Goal: Task Accomplishment & Management: Use online tool/utility

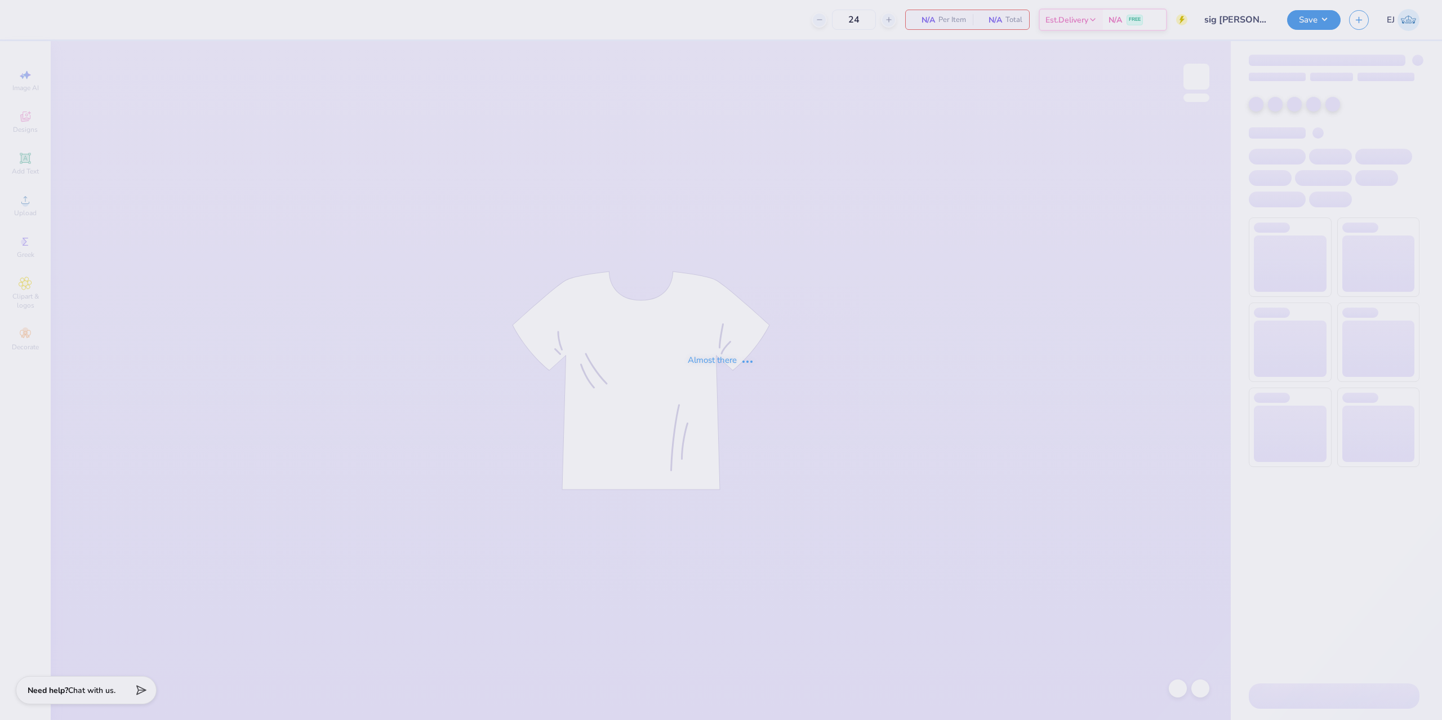
type input "sig [PERSON_NAME]"
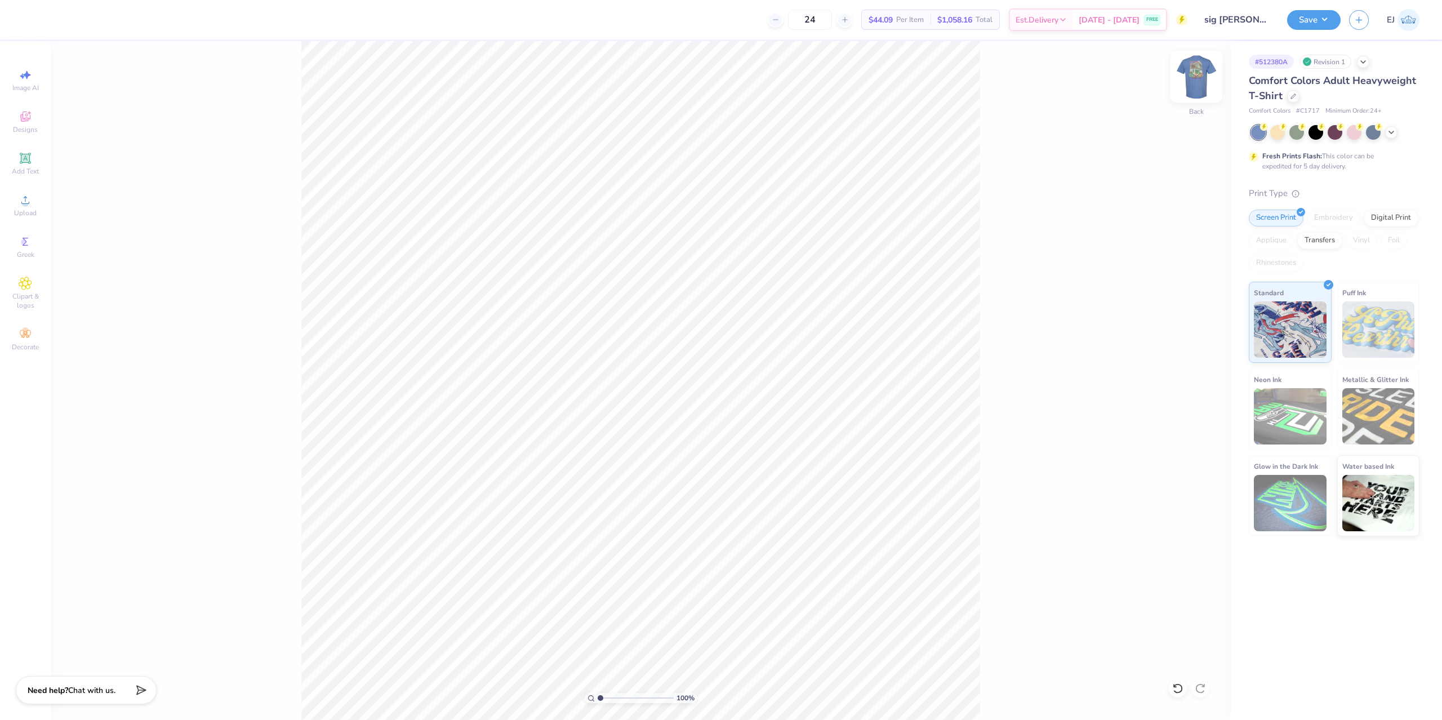
click at [1196, 71] on img at bounding box center [1196, 76] width 45 height 45
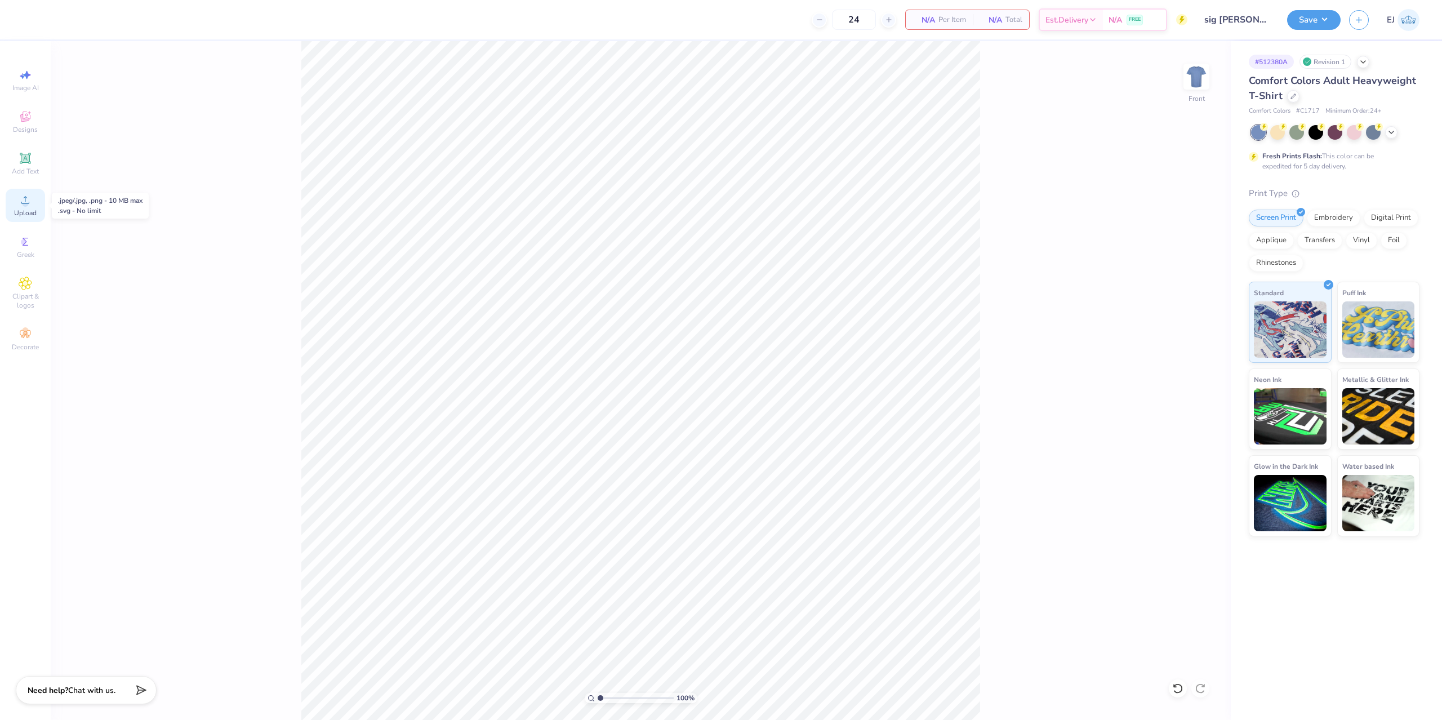
click at [27, 197] on icon at bounding box center [26, 200] width 14 height 14
drag, startPoint x: 1178, startPoint y: 688, endPoint x: 1170, endPoint y: 672, distance: 18.4
click at [1178, 688] on icon at bounding box center [1177, 688] width 11 height 11
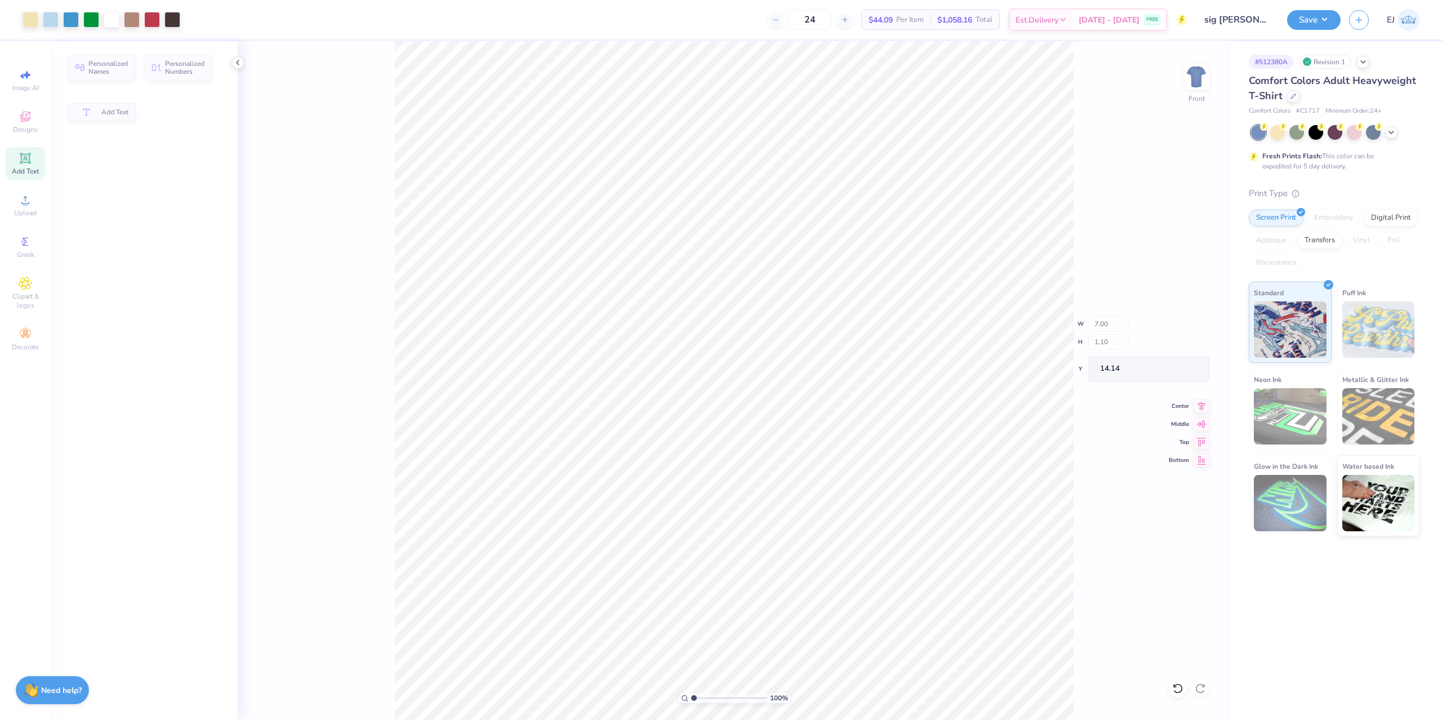
type input "14.11"
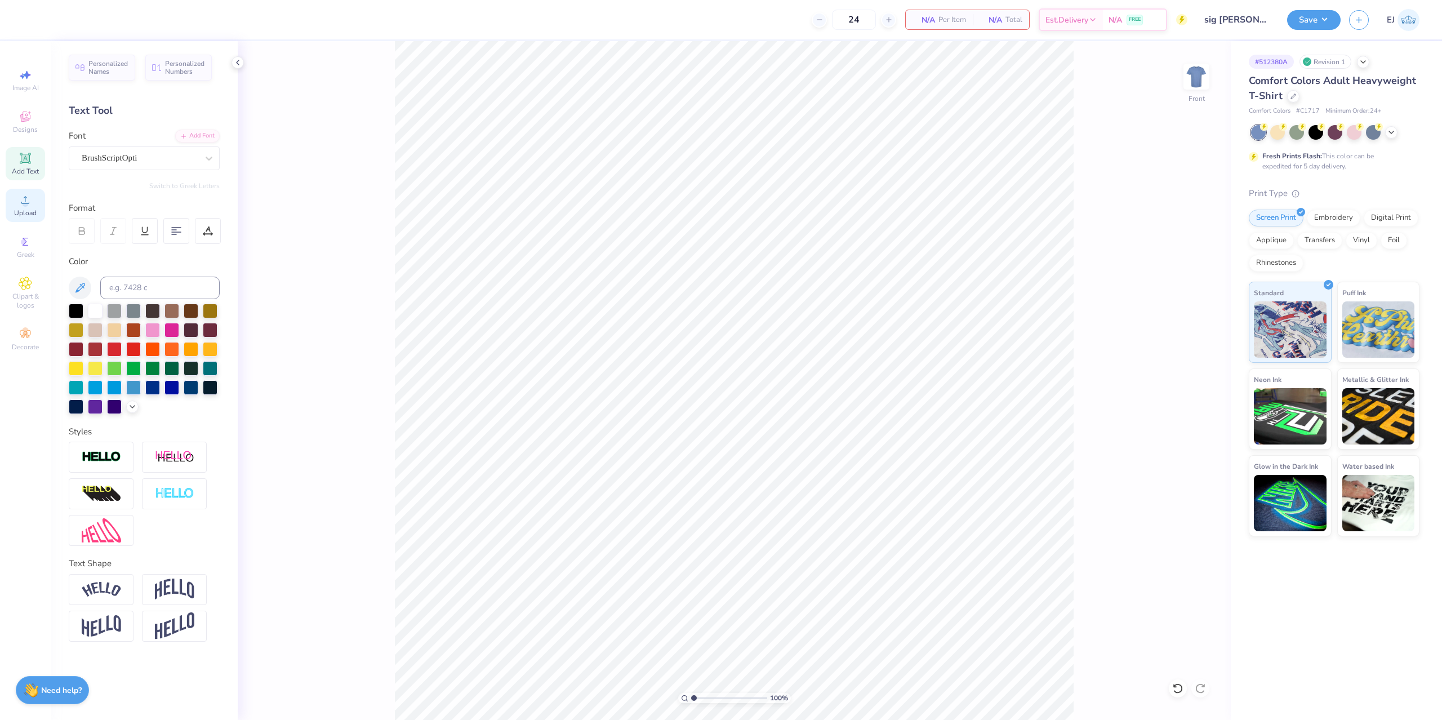
click at [22, 202] on icon at bounding box center [26, 200] width 14 height 14
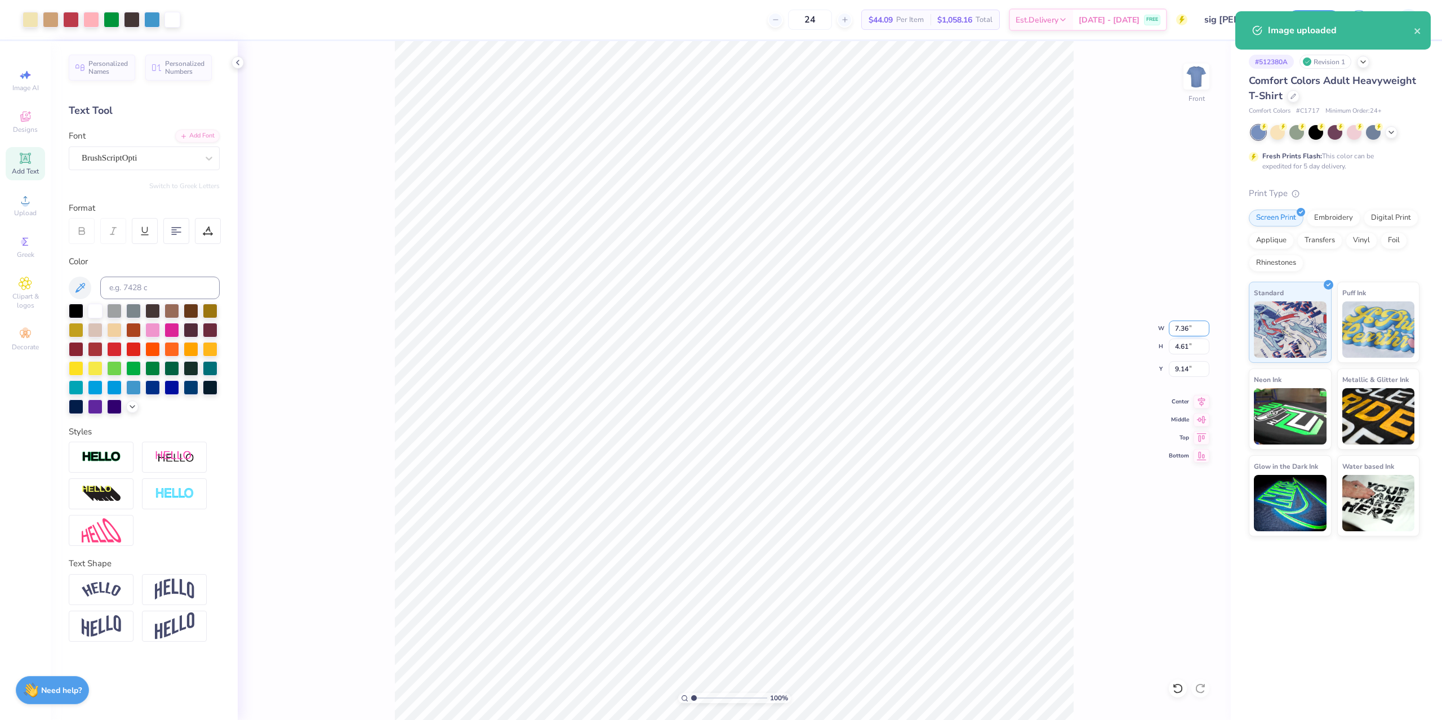
click at [1182, 329] on input "7.36" at bounding box center [1189, 329] width 41 height 16
type input "12.50"
type input "7.84"
type input "7.52"
type input "7.73"
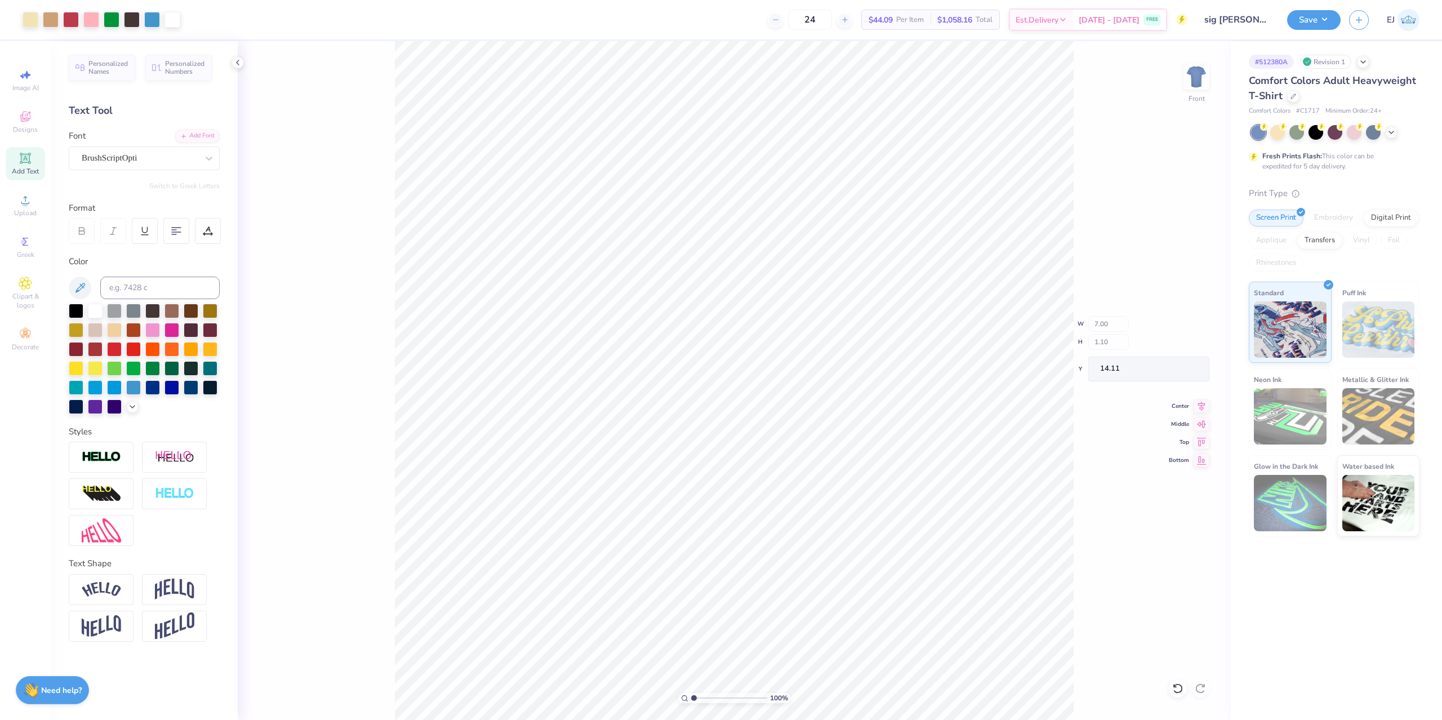
type input "7.00"
type input "1.10"
type input "14.11"
click at [1180, 368] on input "7.73" at bounding box center [1189, 369] width 41 height 16
type input "3.00"
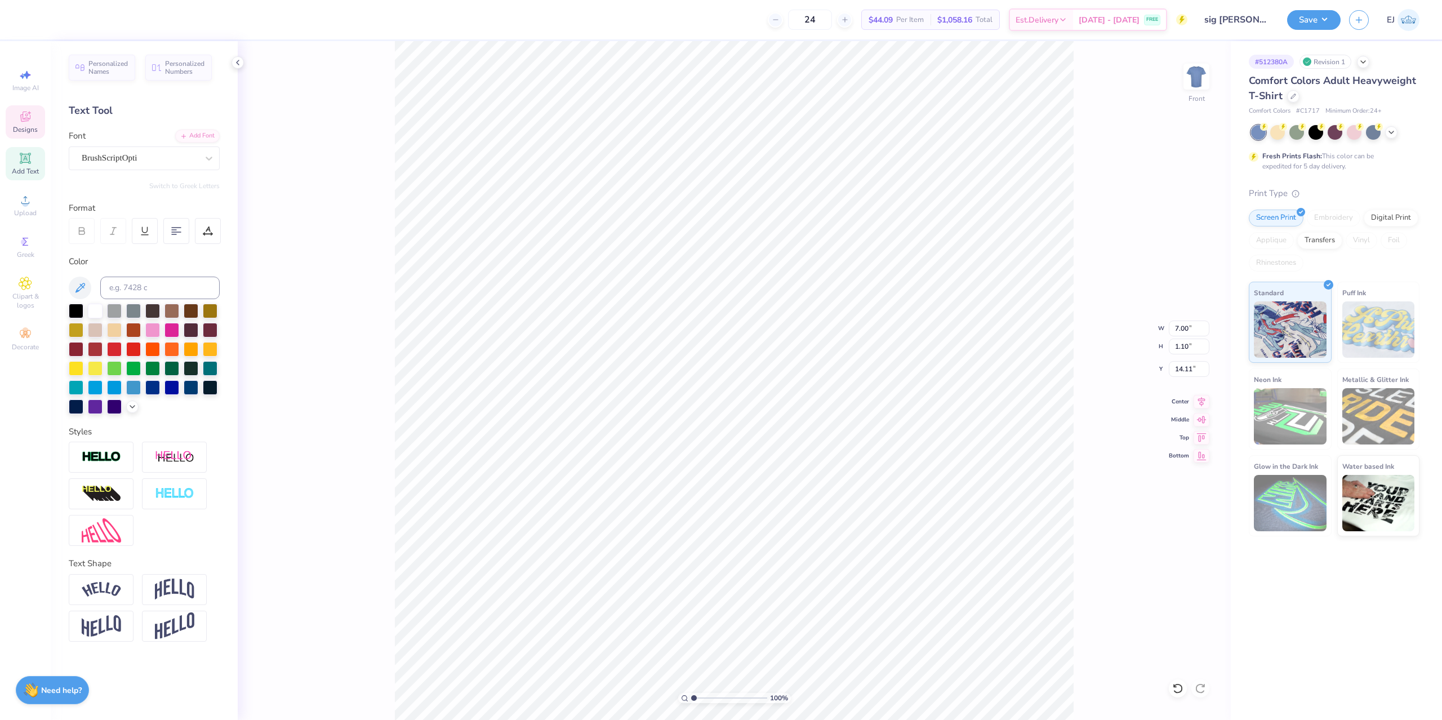
type textarea "Sigma Chi"
type input "4.55"
type input "1.17"
type input "14.06"
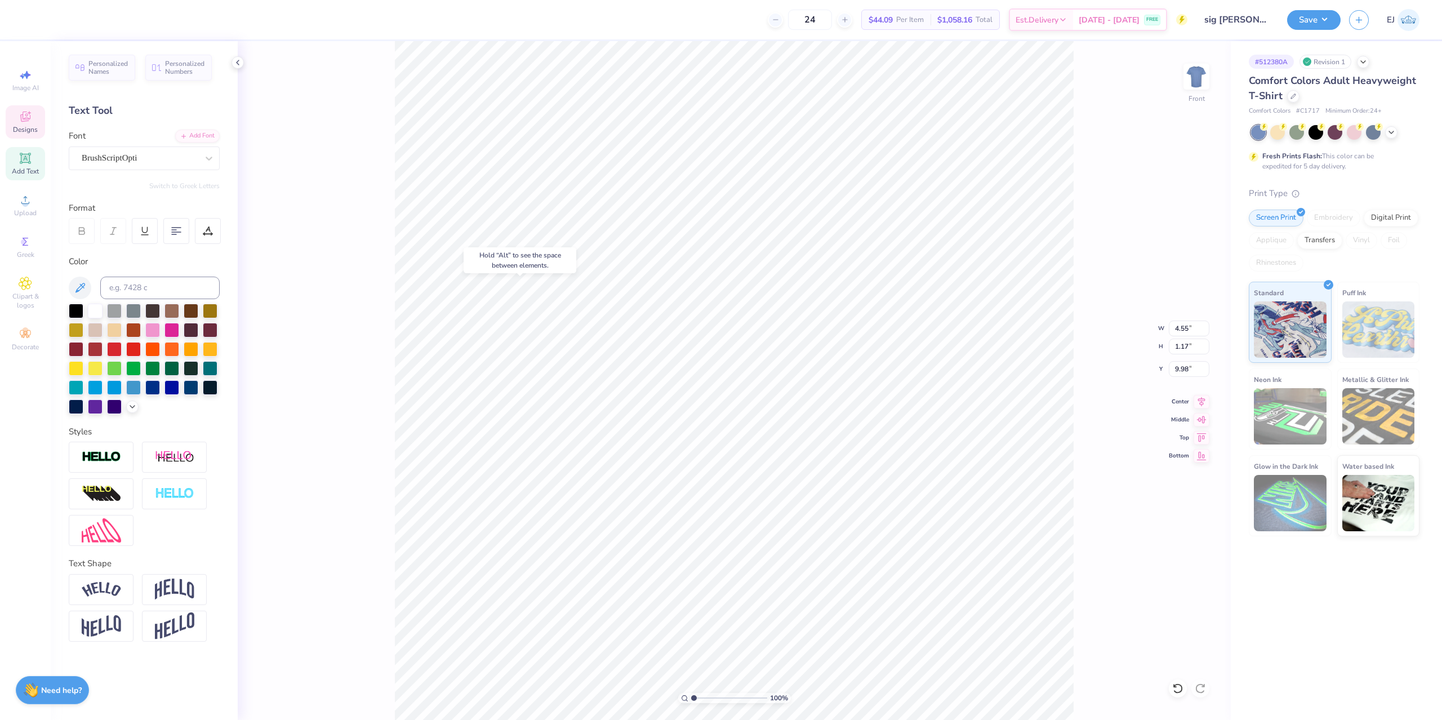
type input "9.98"
type input "8.21"
type input "2.11"
type input "10.29"
click at [1205, 400] on icon at bounding box center [1202, 400] width 16 height 14
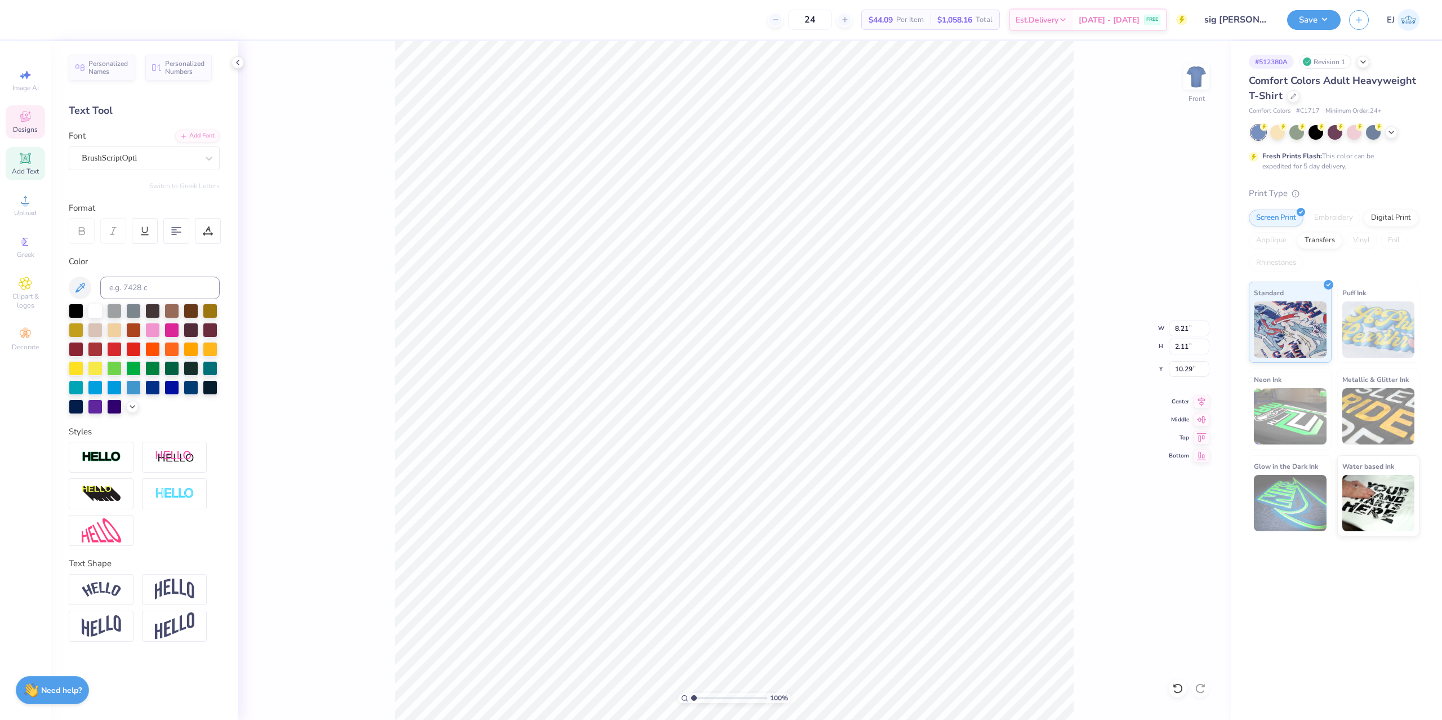
type input "9.78"
click at [1318, 24] on button "Save" at bounding box center [1314, 18] width 54 height 20
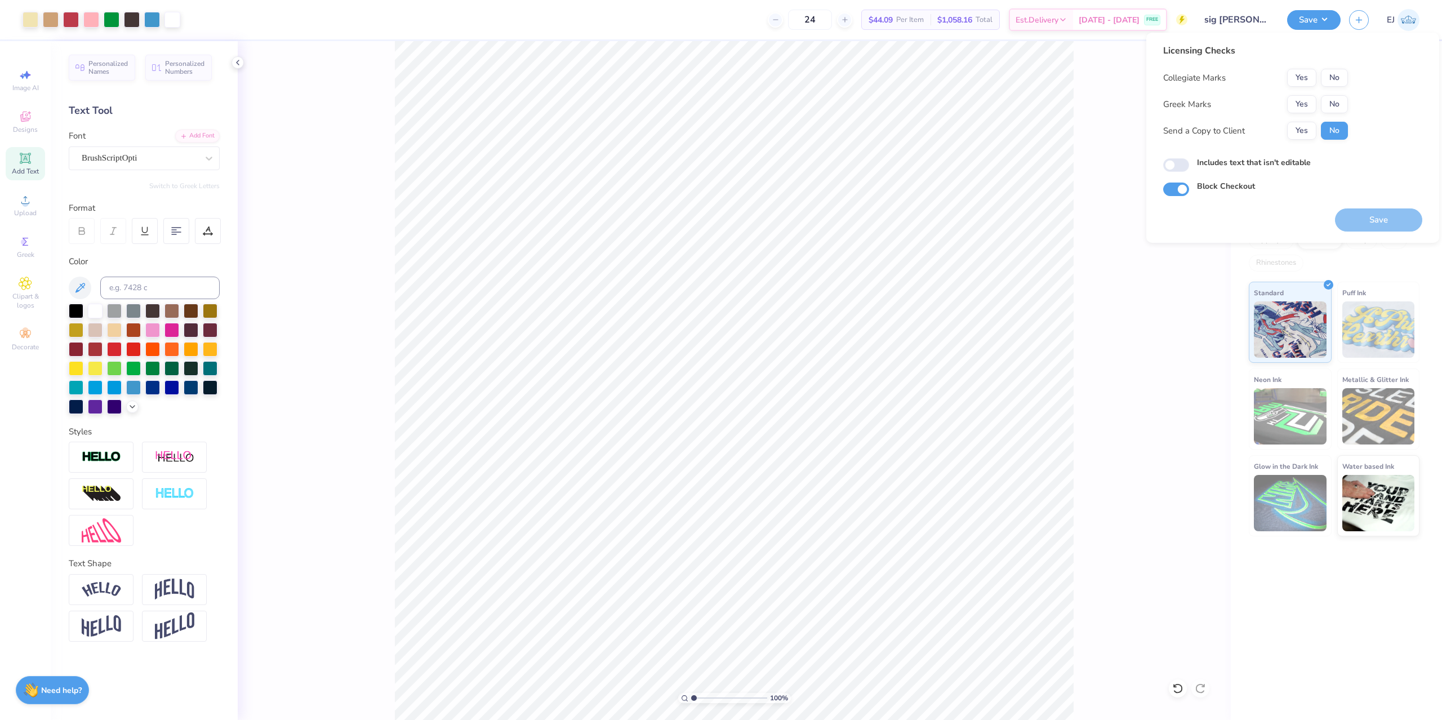
click at [1315, 94] on div "Collegiate Marks Yes No Greek Marks Yes No Send a Copy to Client Yes No" at bounding box center [1255, 104] width 185 height 71
click at [1306, 104] on button "Yes" at bounding box center [1301, 104] width 29 height 18
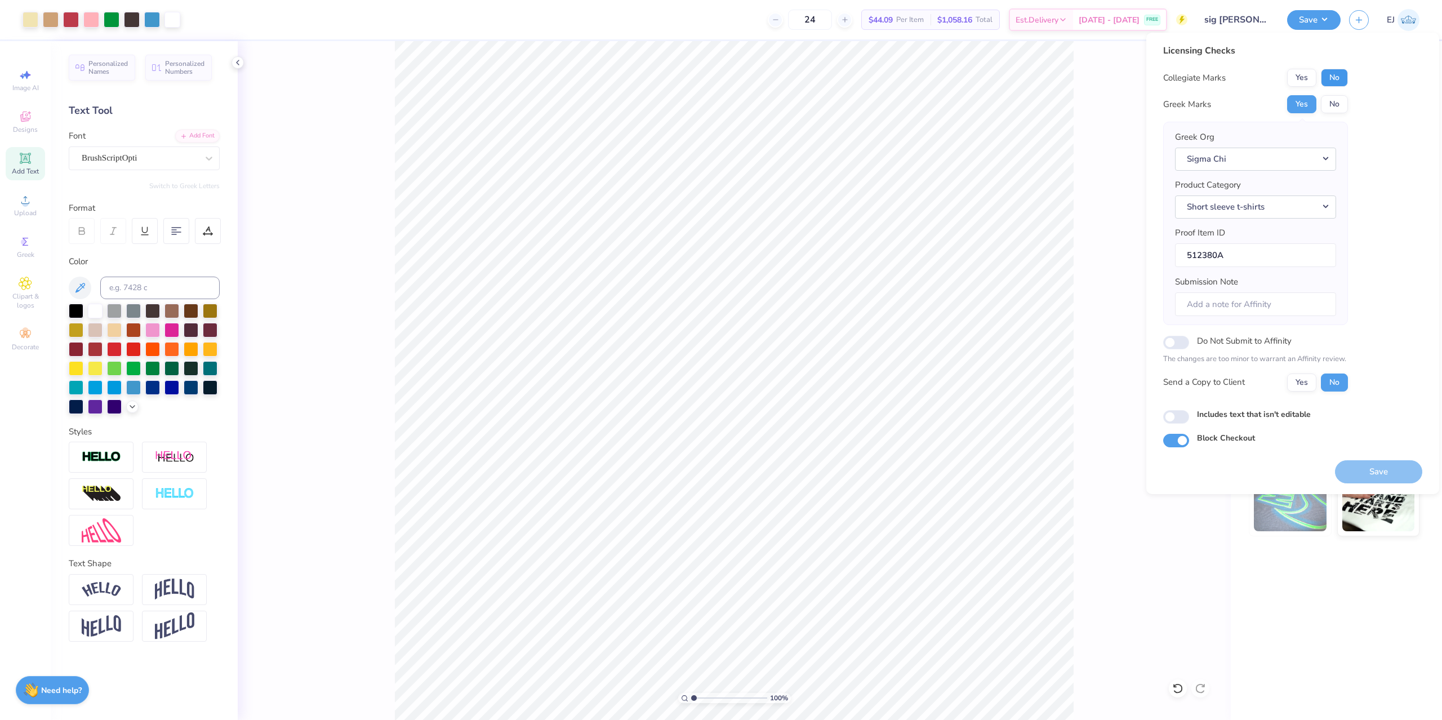
click at [1339, 78] on button "No" at bounding box center [1334, 78] width 27 height 18
click at [1376, 468] on button "Save" at bounding box center [1378, 471] width 87 height 23
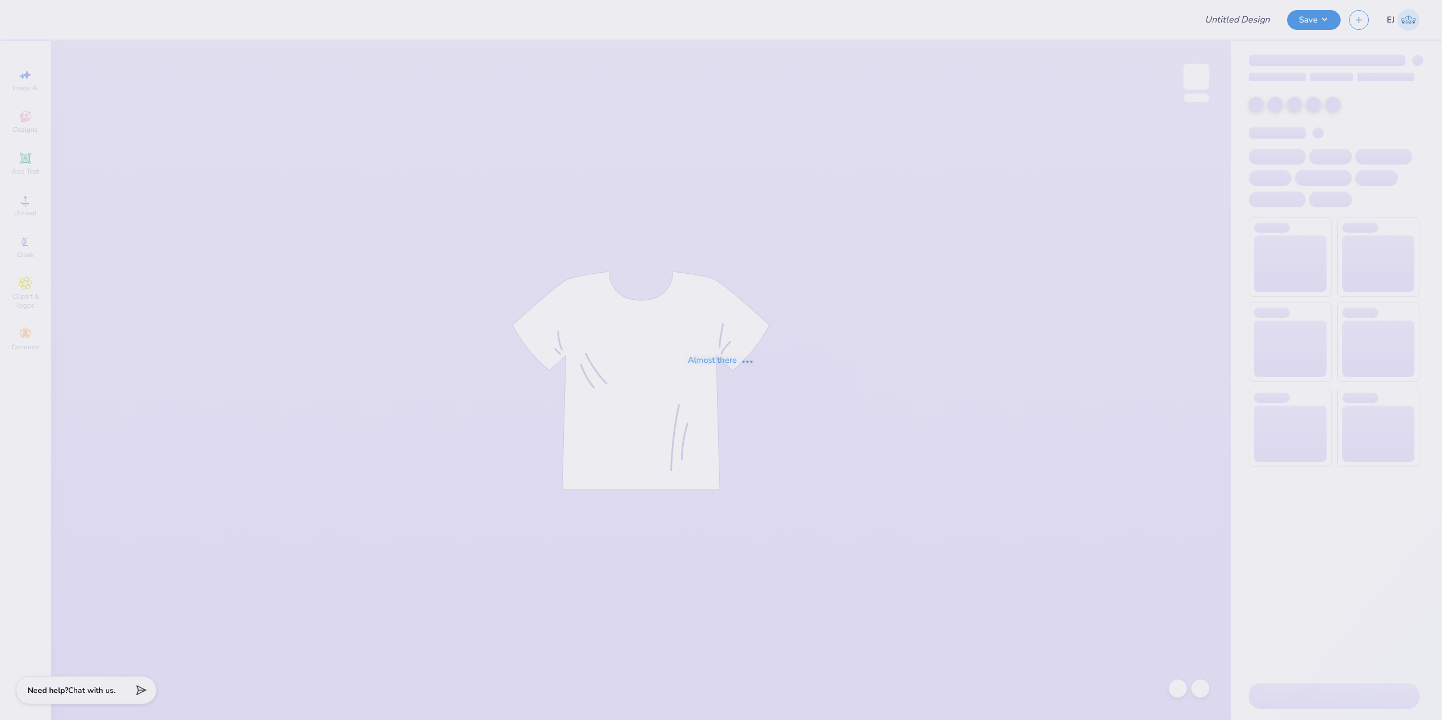
type input "sig [PERSON_NAME]"
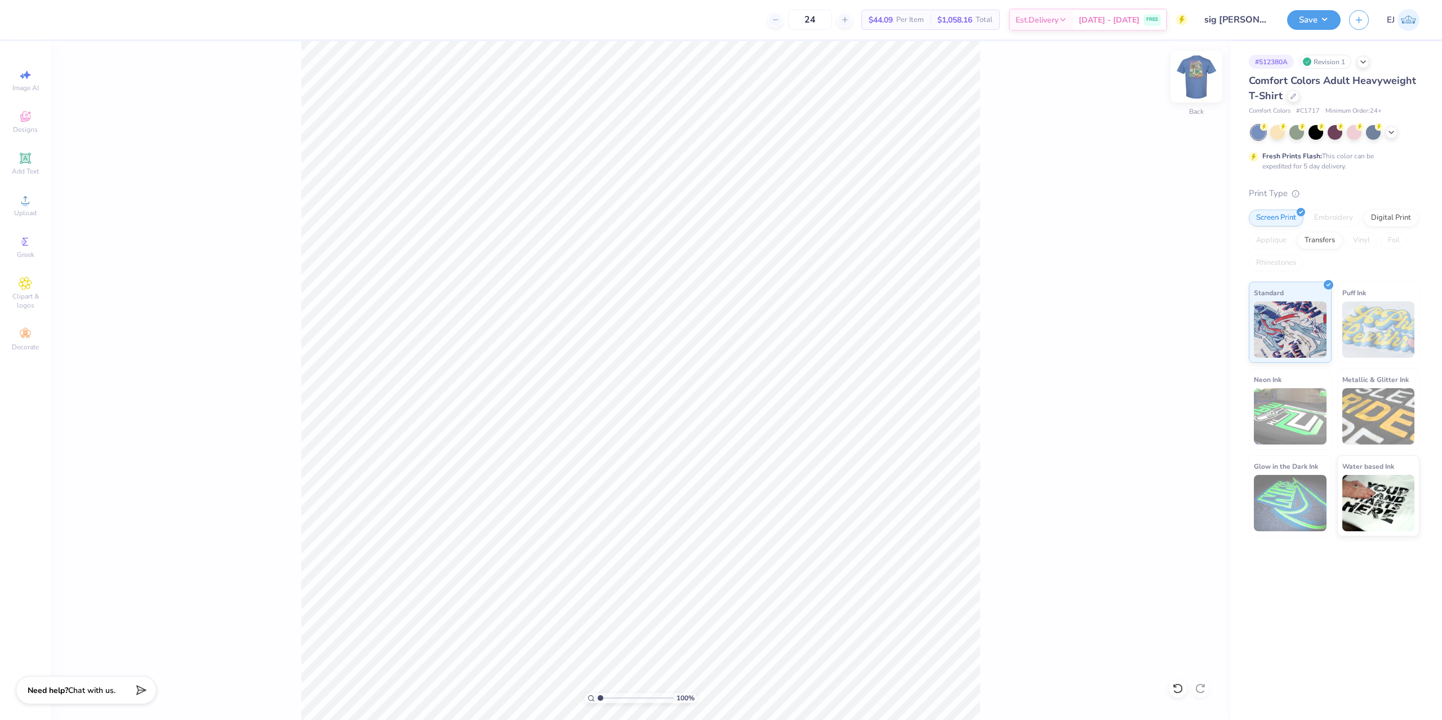
click at [1187, 73] on img at bounding box center [1196, 76] width 45 height 45
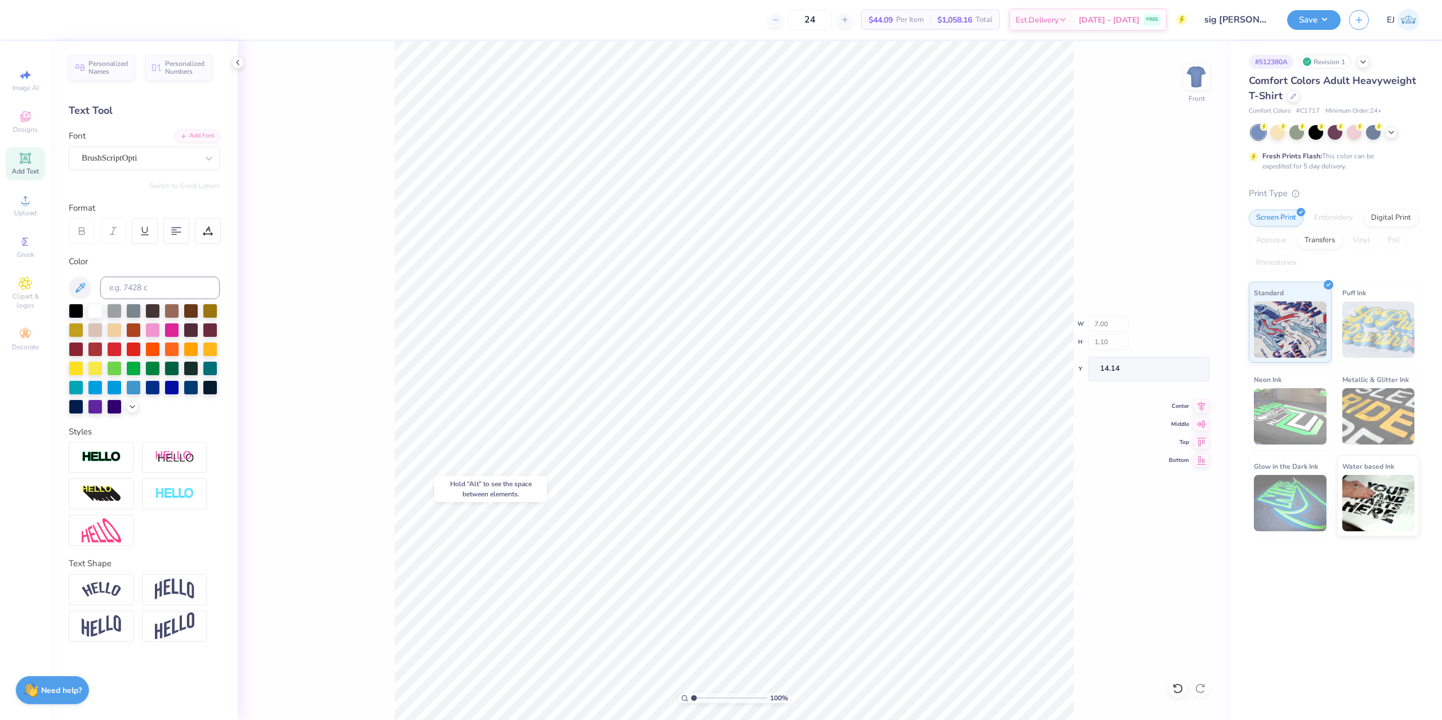
type input "20.42"
type textarea "Sigma Chi"
type input "4.55"
type input "1.17"
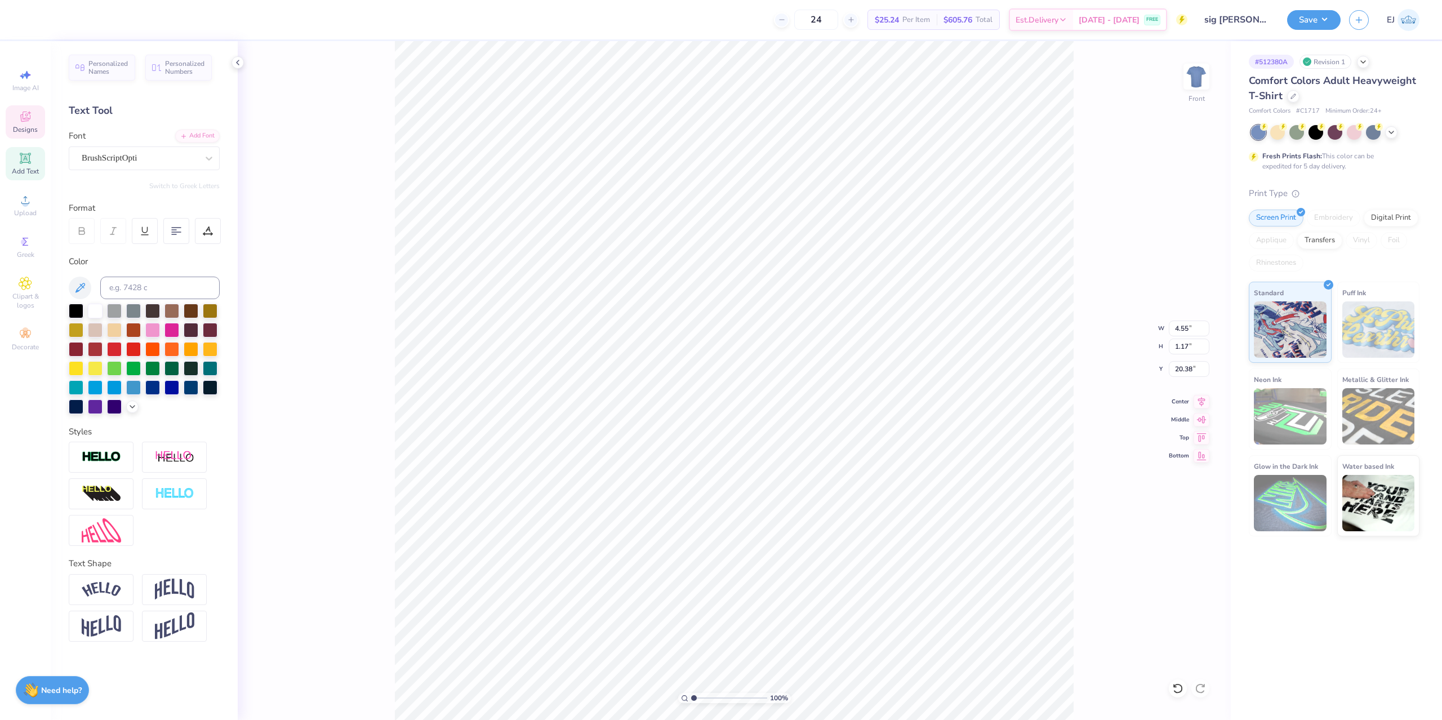
type input "20.38"
type input "20.35"
type input "7.68"
type input "1.97"
type input "19.55"
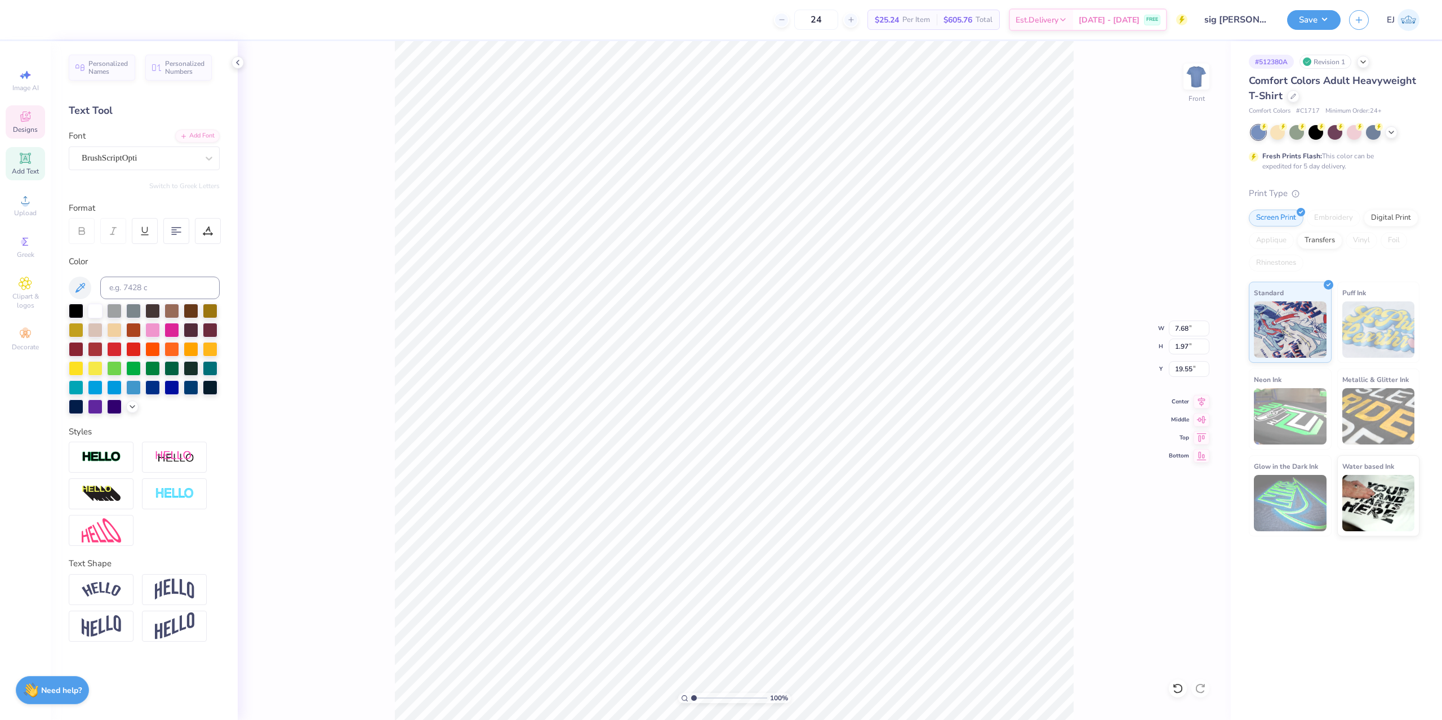
click at [1203, 401] on icon at bounding box center [1201, 402] width 7 height 10
click at [1198, 403] on icon at bounding box center [1202, 402] width 16 height 14
type input "8.72"
click at [27, 208] on div "Upload" at bounding box center [25, 205] width 39 height 33
type input "14.53"
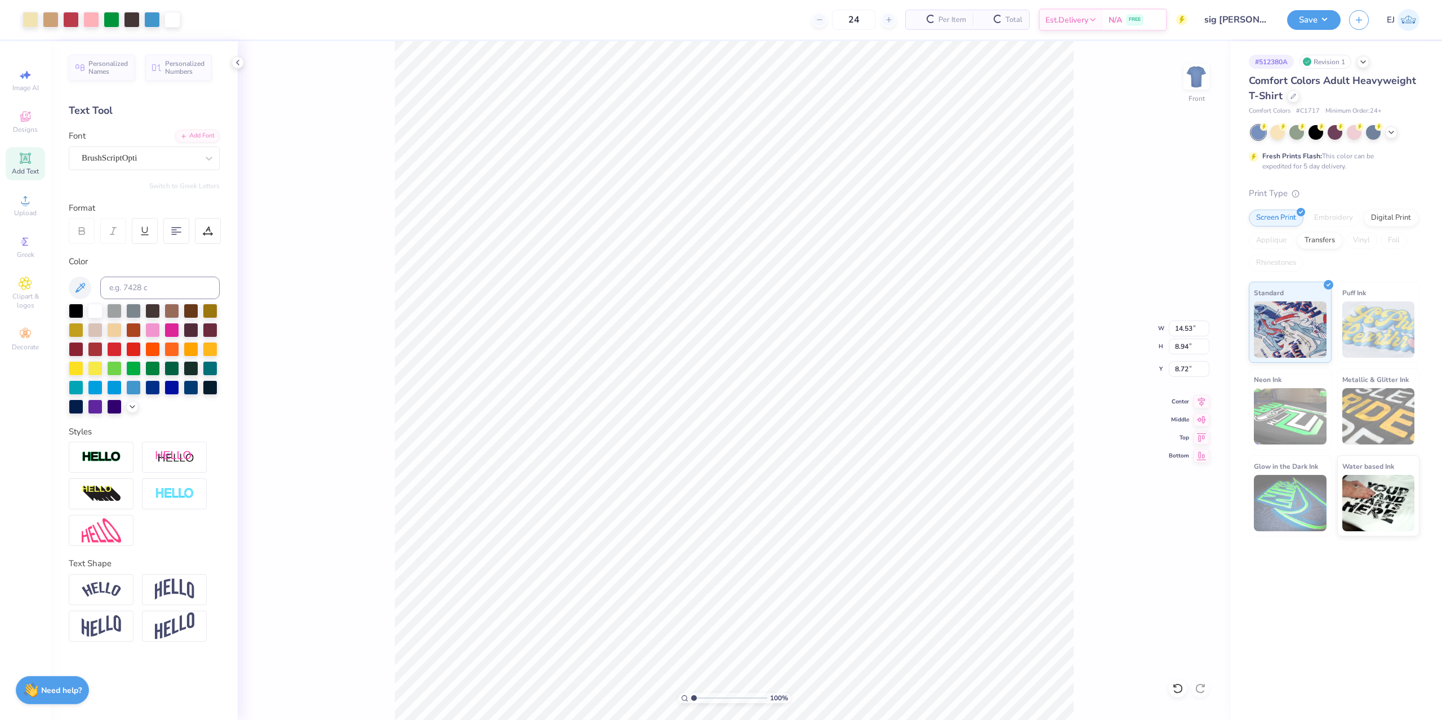
type input "8.94"
type input "9.28"
click at [1181, 330] on input "14.53" at bounding box center [1189, 329] width 41 height 16
type input "12"
type input "3.00"
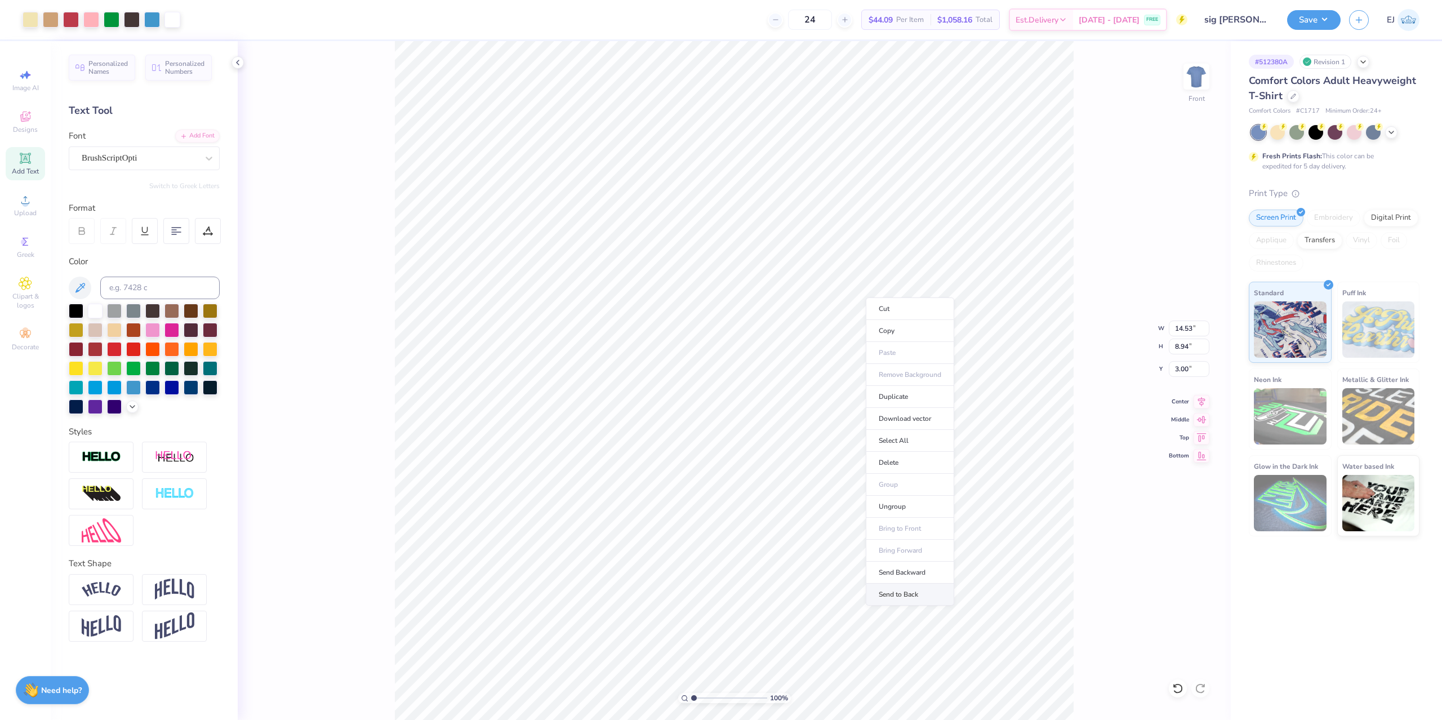
click at [933, 591] on li "Send to Back" at bounding box center [910, 595] width 88 height 22
click at [1169, 332] on input "14.53" at bounding box center [1189, 329] width 41 height 16
type input "12.50"
type input "7.69"
type input "3.62"
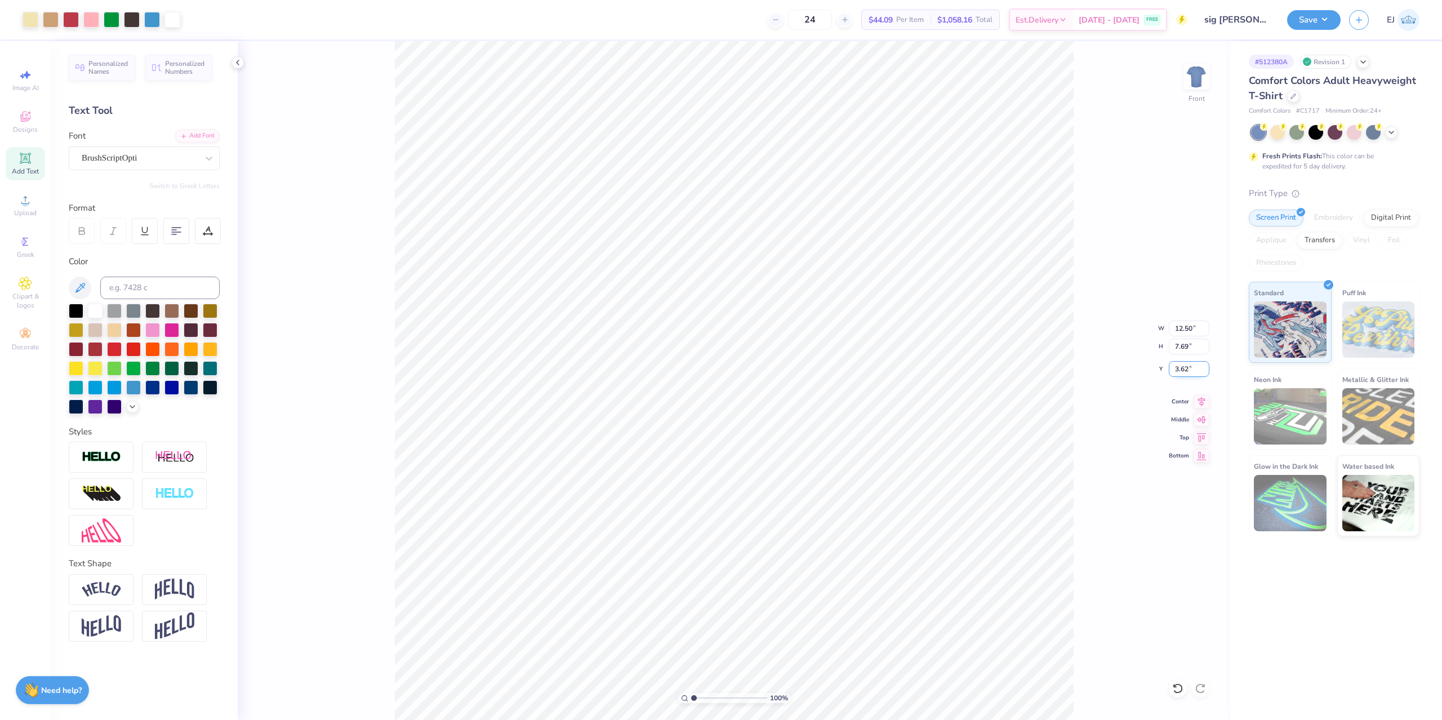
click at [1181, 371] on input "3.62" at bounding box center [1189, 369] width 41 height 16
type input "3.00"
type input "9.57"
click at [1318, 16] on button "Save" at bounding box center [1314, 18] width 54 height 20
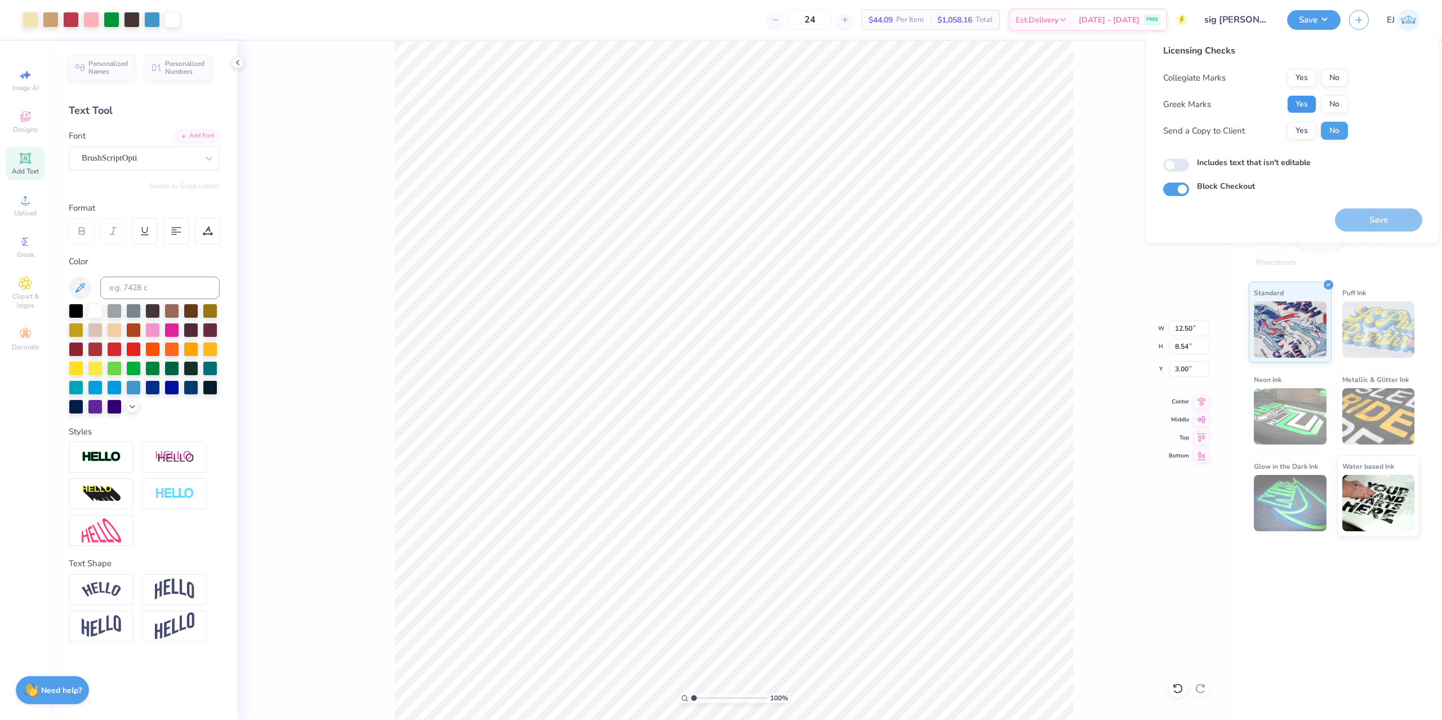
click at [1307, 98] on button "Yes" at bounding box center [1301, 104] width 29 height 18
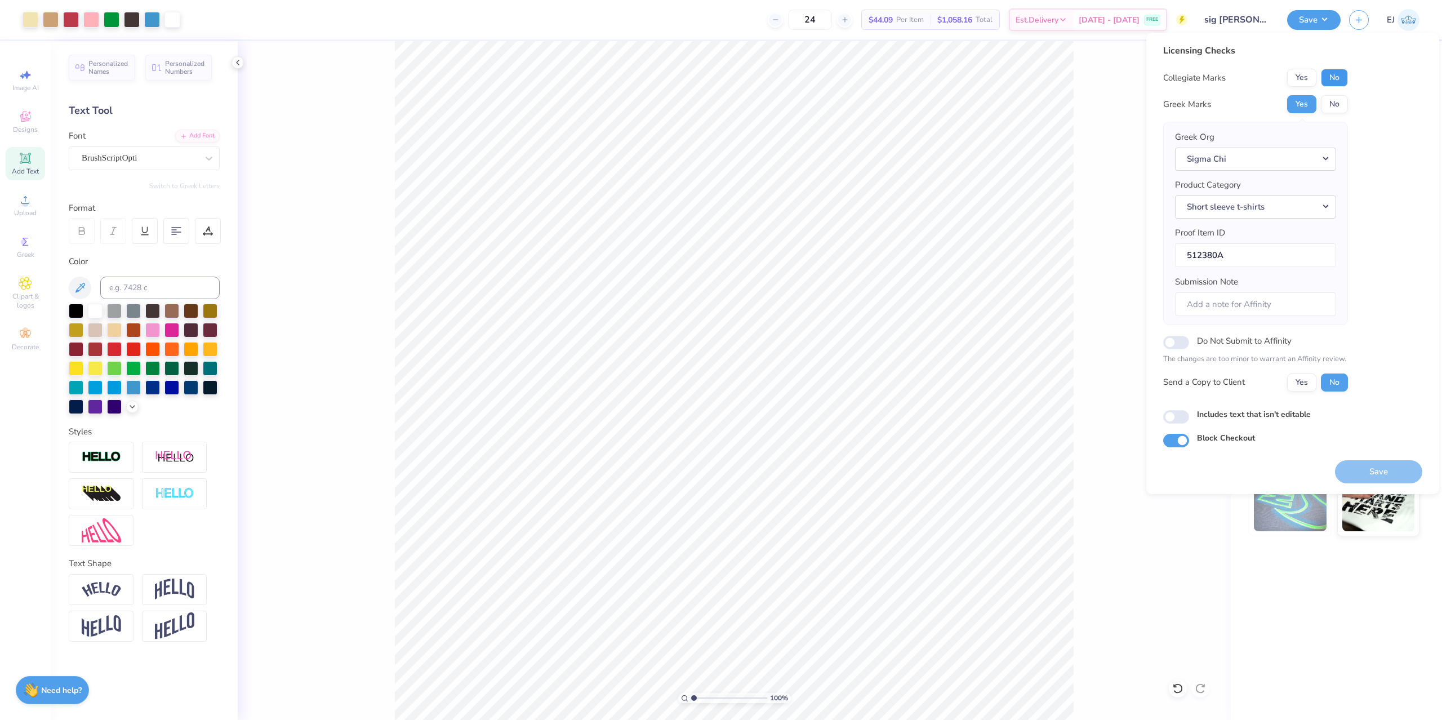
click at [1336, 81] on button "No" at bounding box center [1334, 78] width 27 height 18
click at [1361, 478] on button "Save" at bounding box center [1378, 471] width 87 height 23
